Goal: Check status: Check status

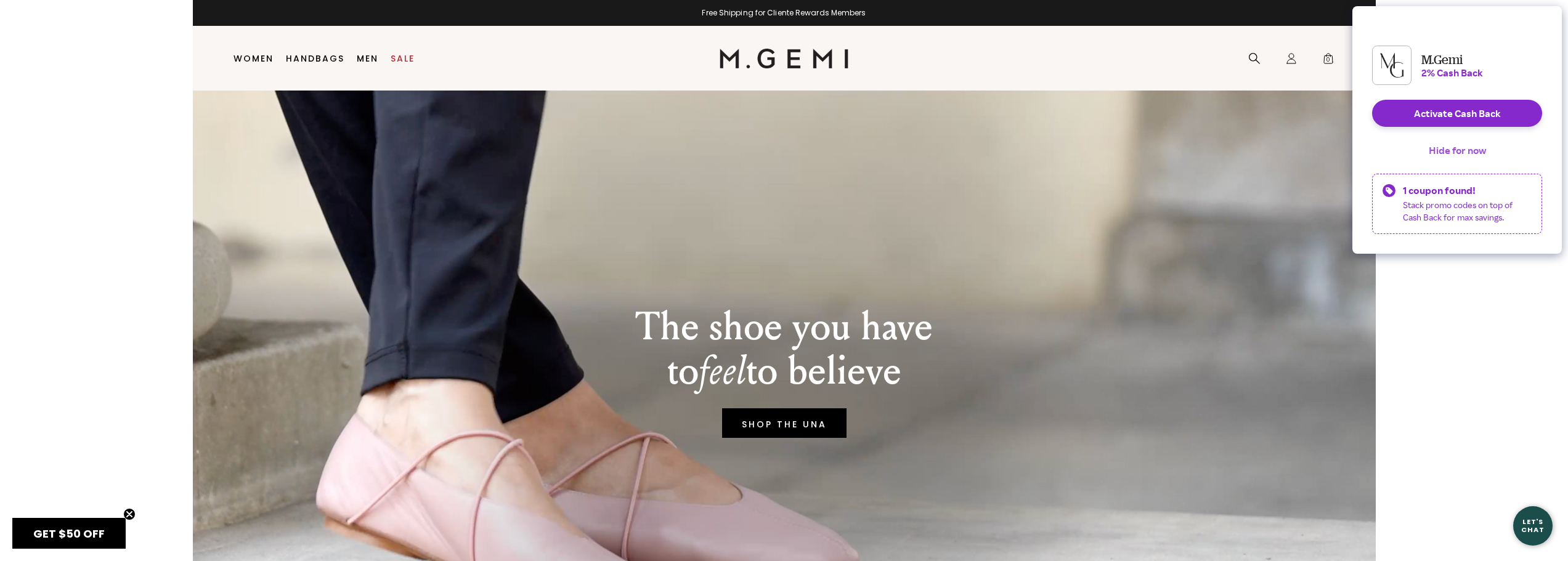
click at [1471, 161] on button "Hide for now" at bounding box center [1457, 150] width 77 height 27
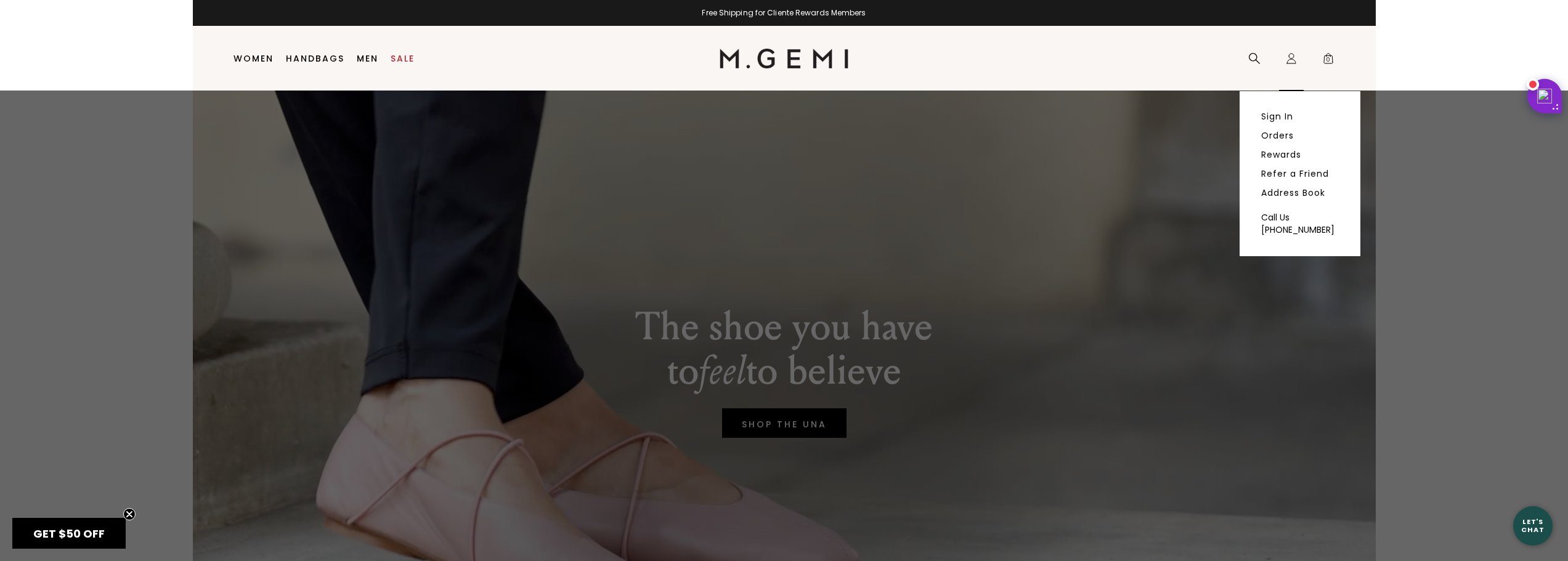
click at [1288, 58] on icon "Icons/20x20/profile@2x" at bounding box center [1291, 58] width 12 height 12
click at [1273, 114] on link "Sign In" at bounding box center [1277, 116] width 32 height 11
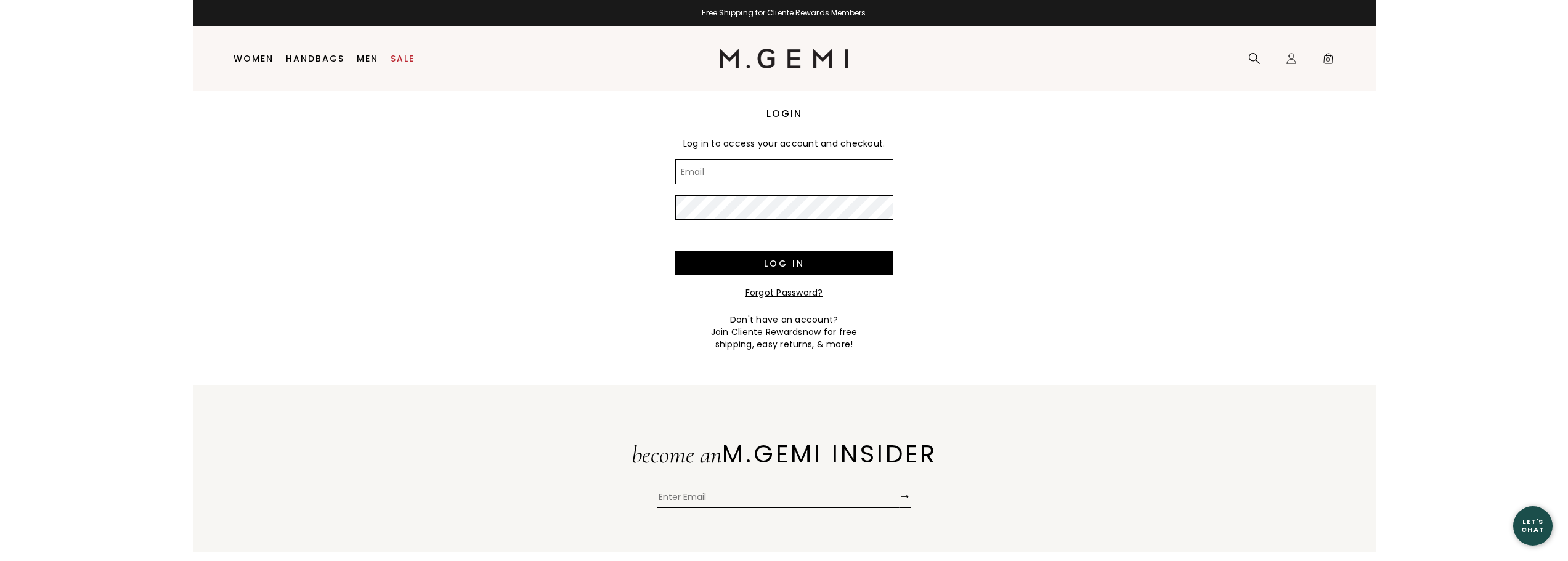
click at [756, 168] on input "Email" at bounding box center [784, 172] width 218 height 25
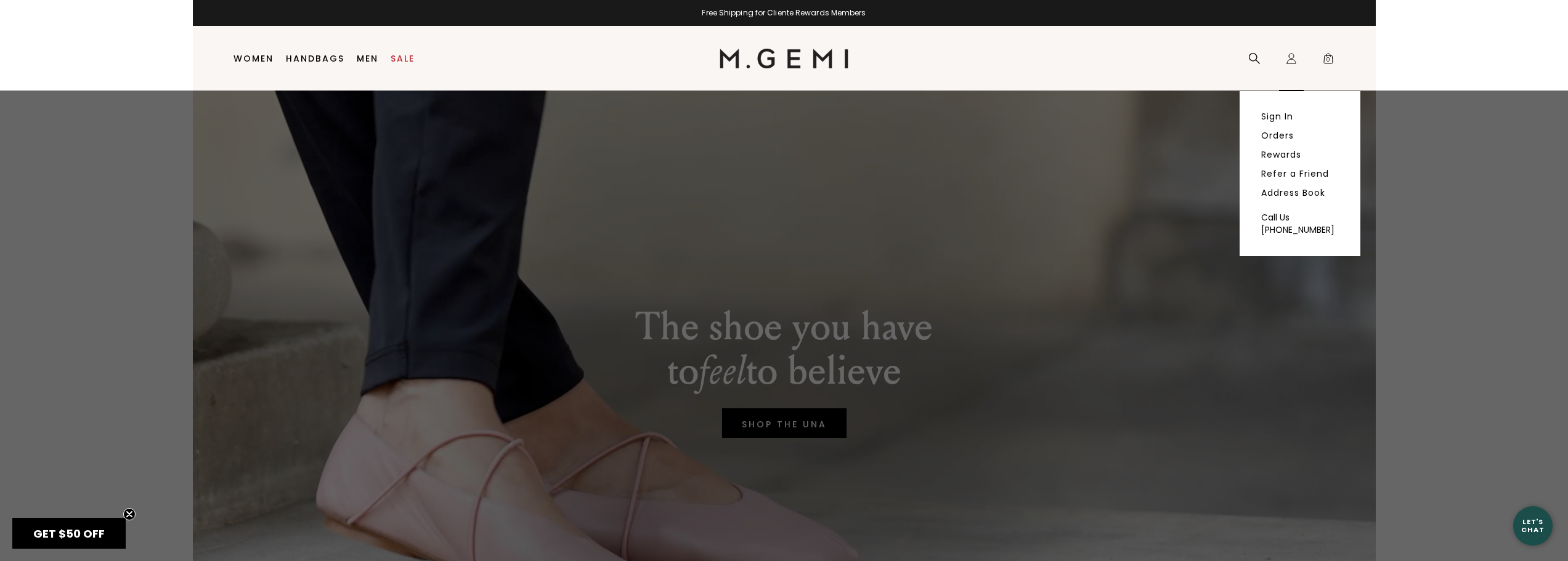
click at [1291, 53] on icon "Icons/20x20/profile@2x" at bounding box center [1291, 58] width 12 height 12
click at [1284, 138] on link "Orders" at bounding box center [1277, 135] width 33 height 11
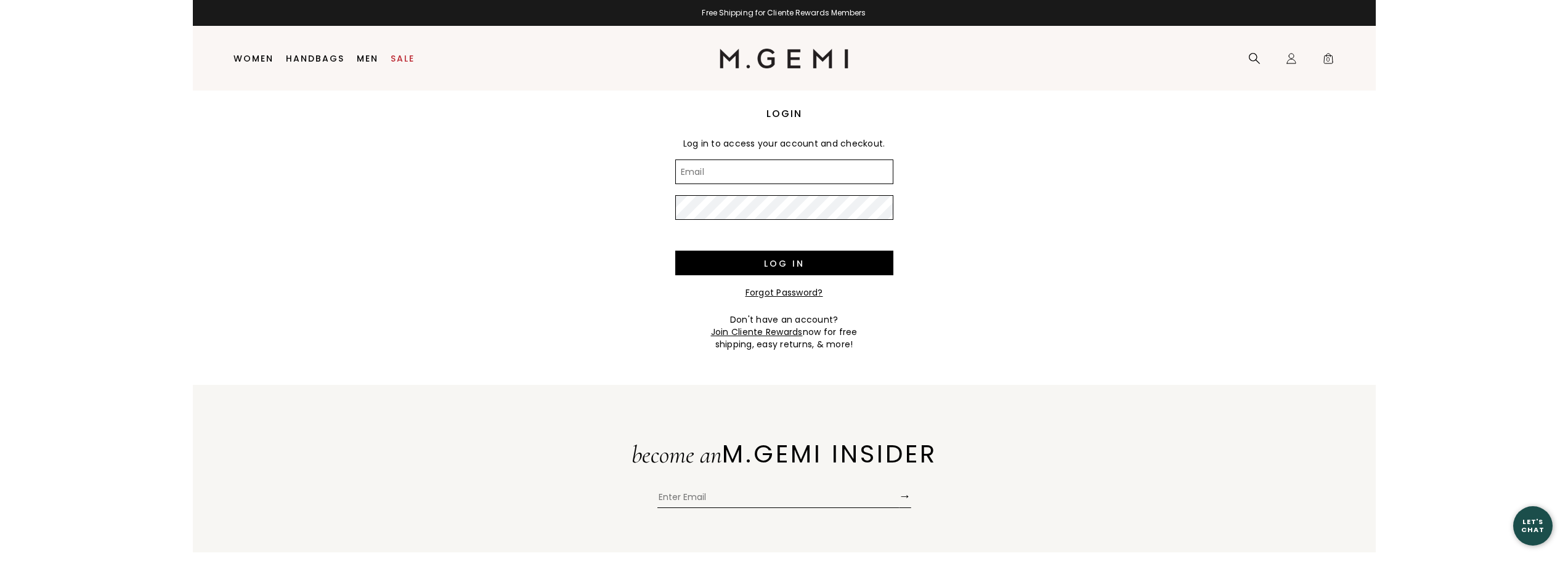
click at [702, 166] on input "Email" at bounding box center [784, 172] width 218 height 25
type input "[EMAIL_ADDRESS][DOMAIN_NAME]"
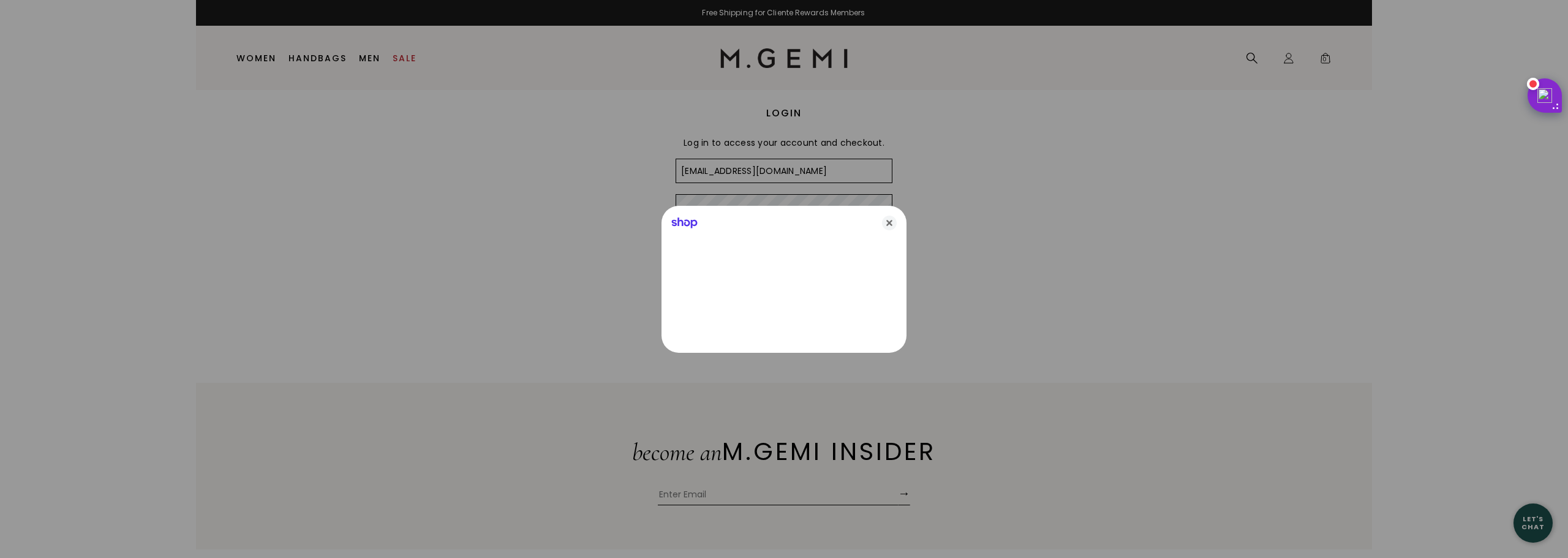
click at [710, 215] on body "in available credit Go Back Skip to content Free Shipping for Cliente Rewards M…" at bounding box center [783, 279] width 1176 height 558
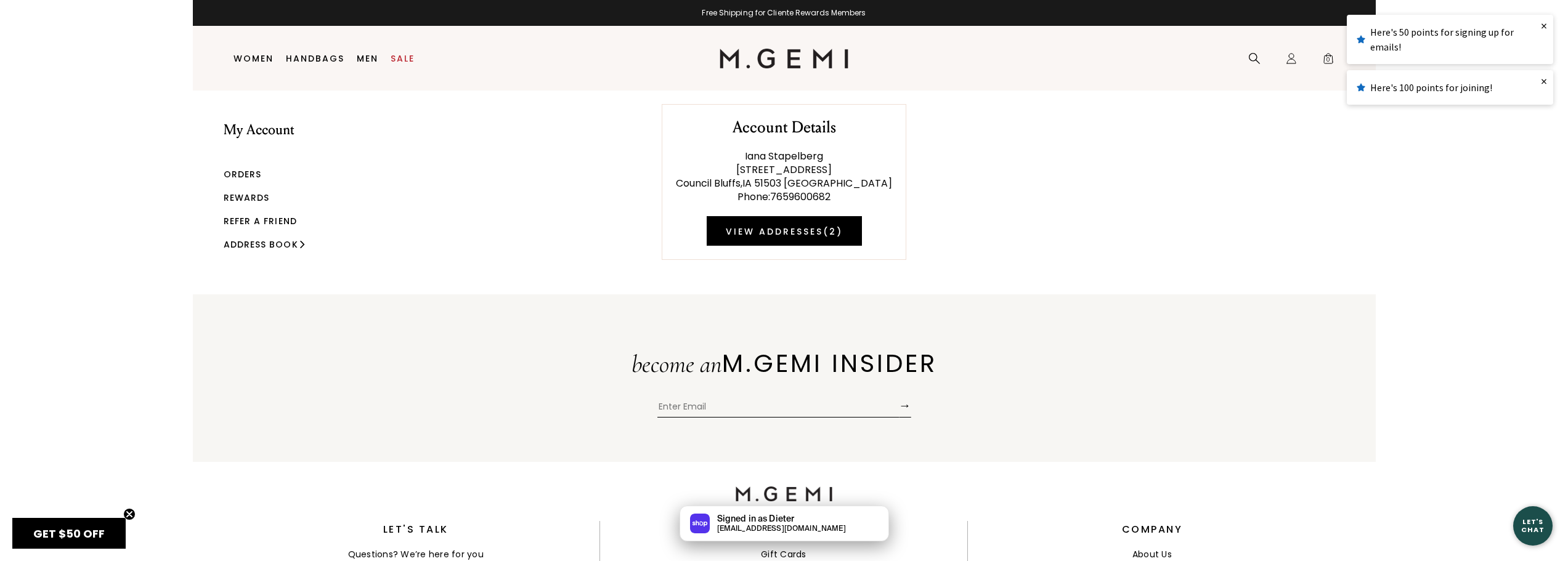
click at [232, 172] on link "Orders" at bounding box center [242, 175] width 38 height 12
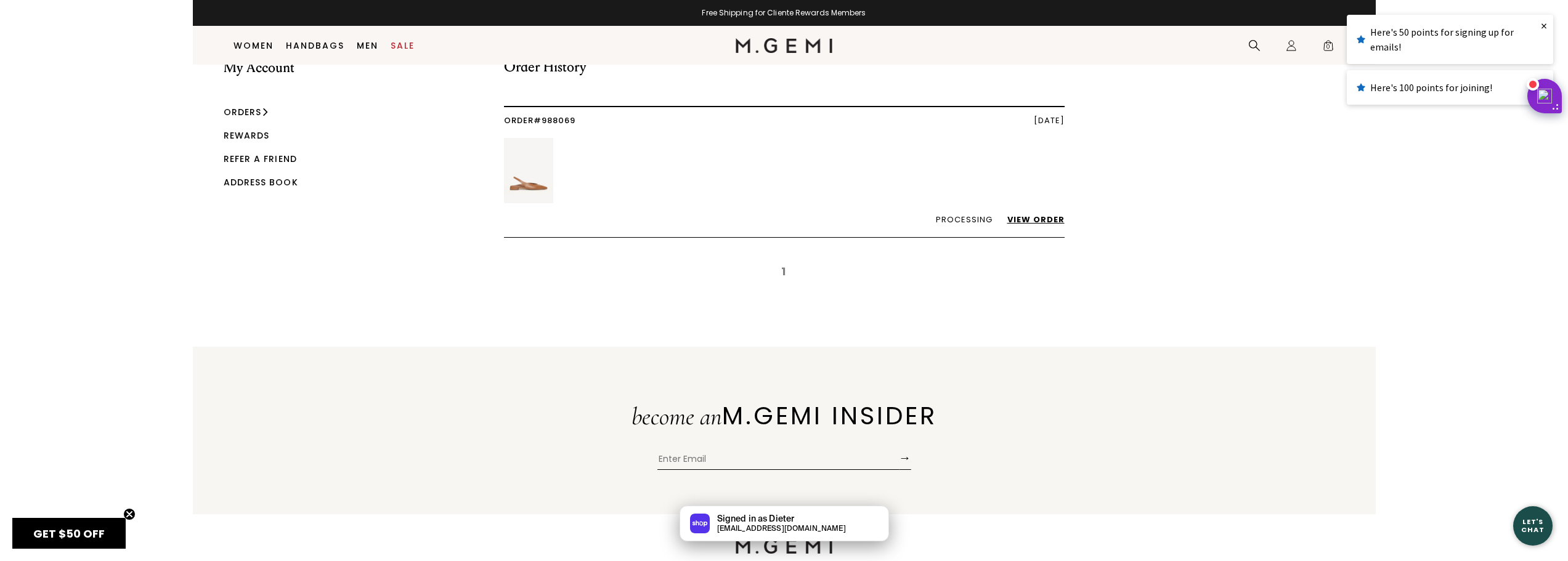
scroll to position [35, 0]
click at [1031, 218] on link "View Order" at bounding box center [1030, 220] width 70 height 12
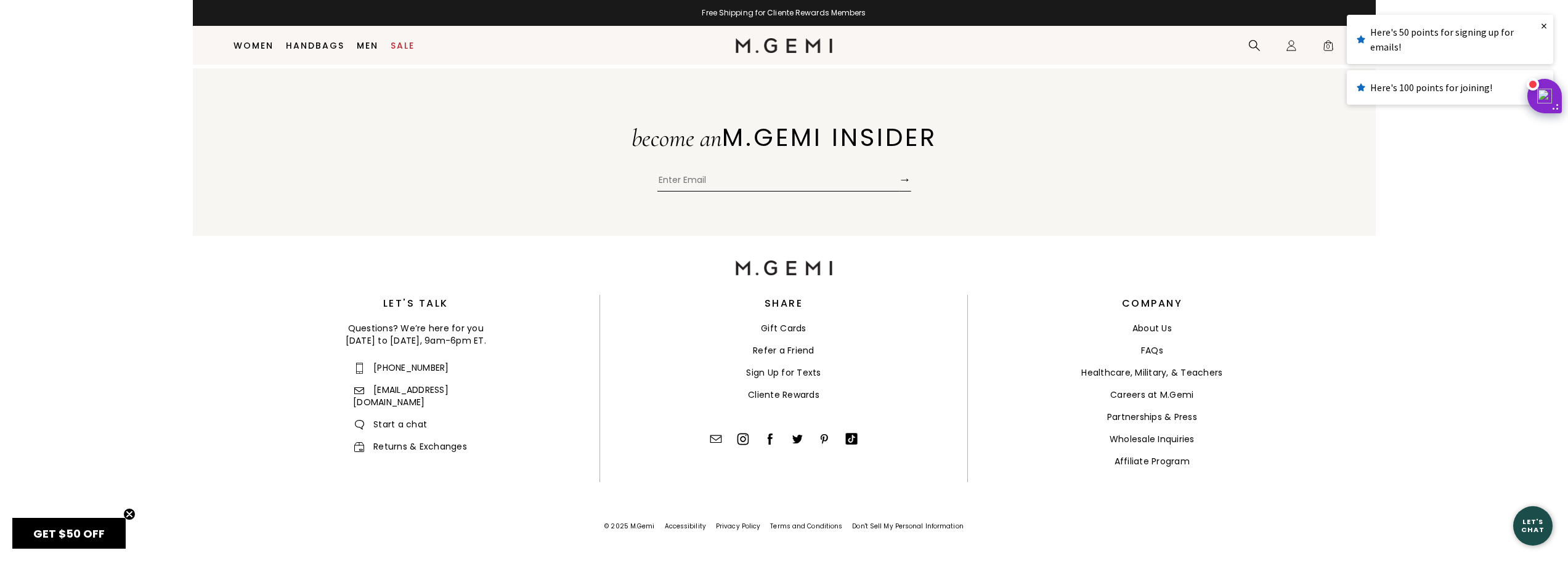
scroll to position [457, 0]
